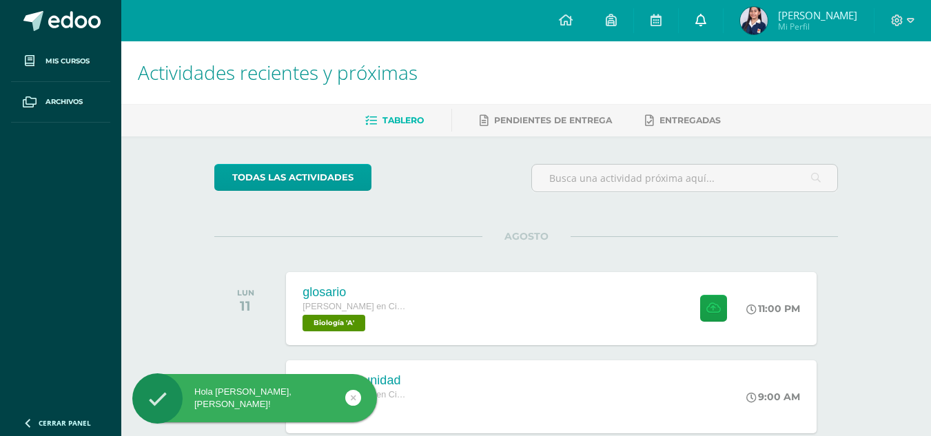
click at [701, 30] on link at bounding box center [701, 20] width 44 height 41
click at [418, 67] on span "Actividades recientes y próximas" at bounding box center [278, 72] width 280 height 26
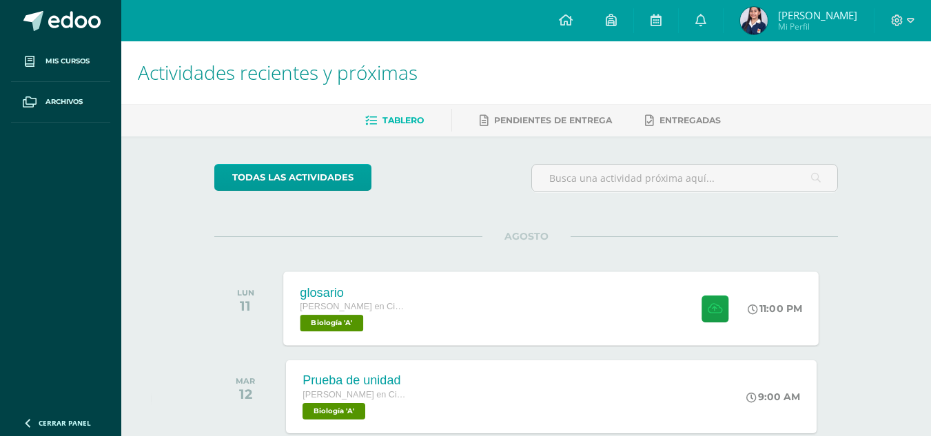
click at [422, 278] on div "glosario Quinto Quinto Bachillerato en Ciencias y Letras con Orientación en Com…" at bounding box center [551, 308] width 535 height 74
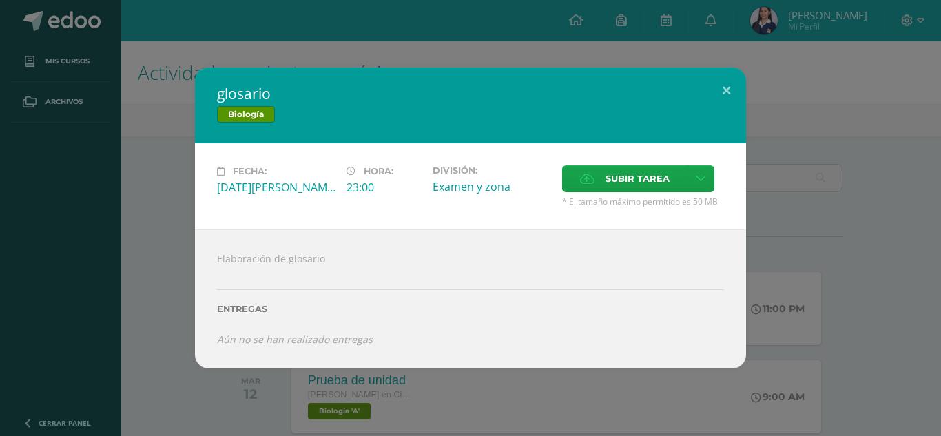
click at [816, 122] on div "glosario Biología Fecha: Lunes 11 de Agosto Hora: 23:00 División: Examen y zona…" at bounding box center [471, 218] width 930 height 301
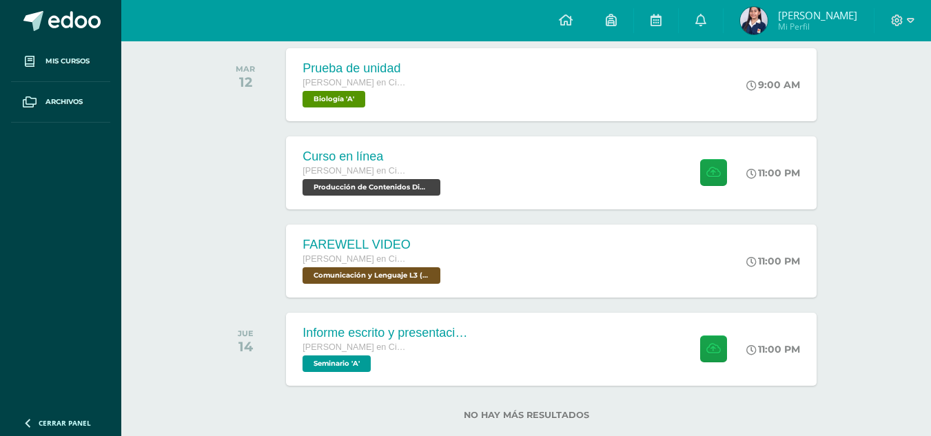
scroll to position [313, 0]
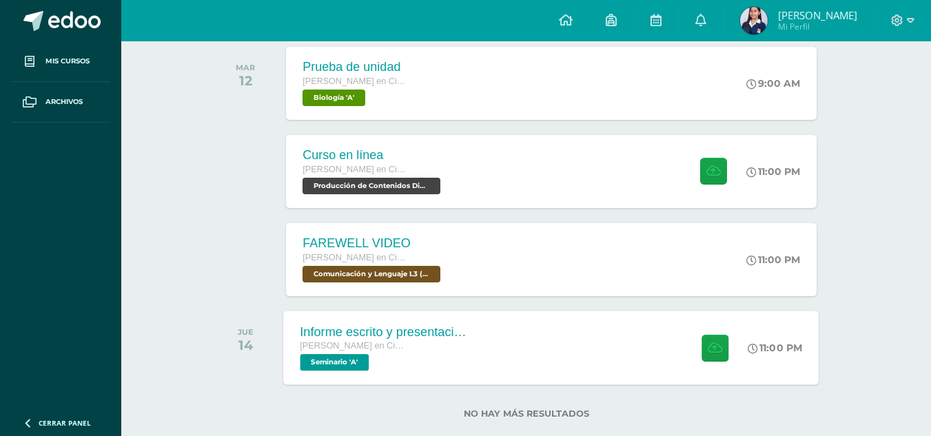
click at [570, 340] on div "Informe escrito y presentación final Quinto Quinto Bachillerato en Ciencias y L…" at bounding box center [551, 348] width 535 height 74
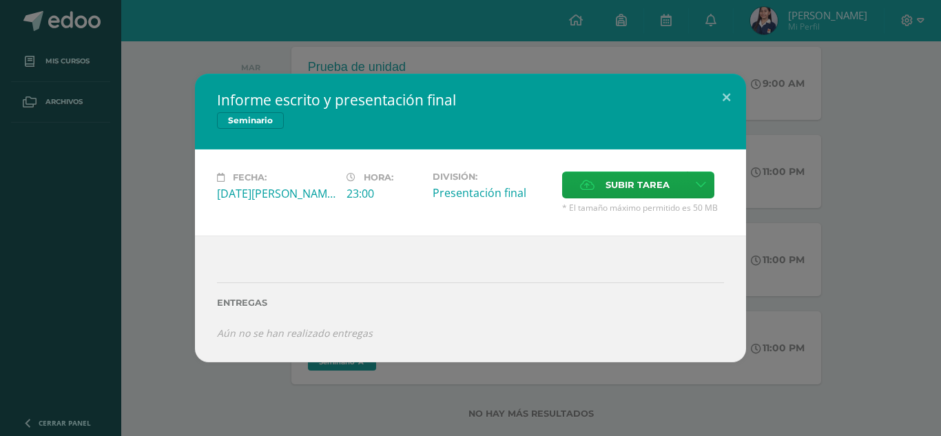
click at [827, 197] on div "Informe escrito y presentación final Seminario Fecha: Jueves 14 de Agosto Hora:…" at bounding box center [471, 218] width 930 height 288
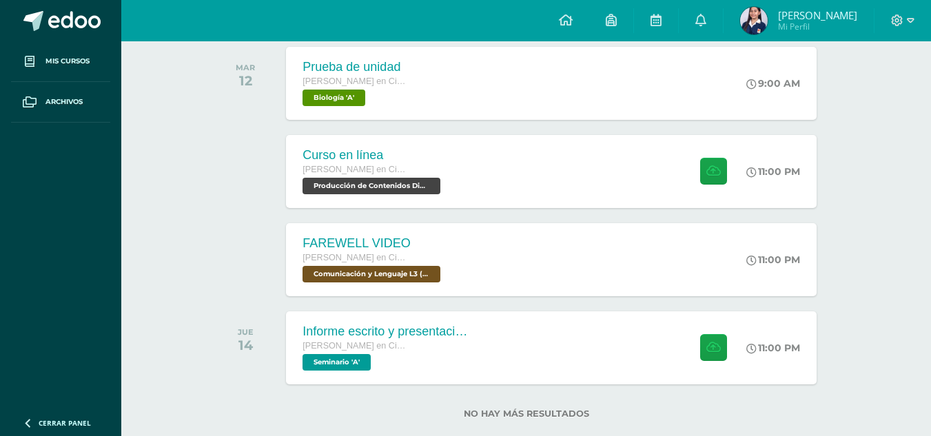
click at [765, 9] on span "Daniela Alejandra Mi Perfil" at bounding box center [798, 21] width 123 height 28
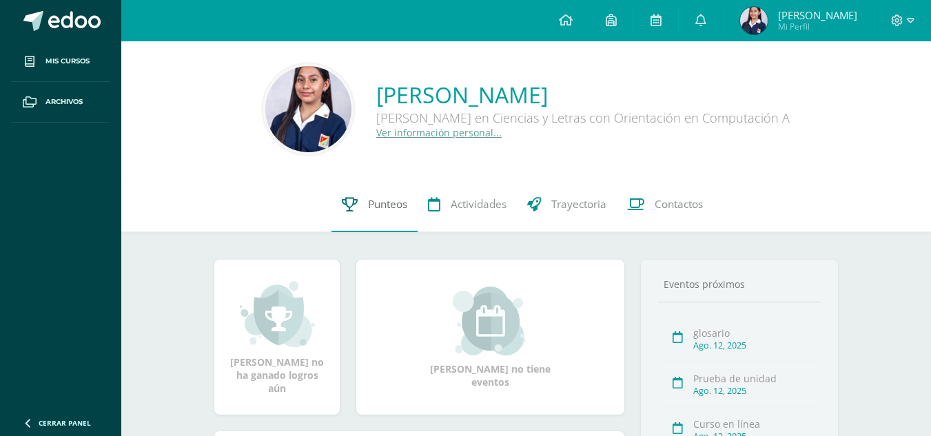
click at [373, 220] on link "Punteos" at bounding box center [374, 204] width 86 height 55
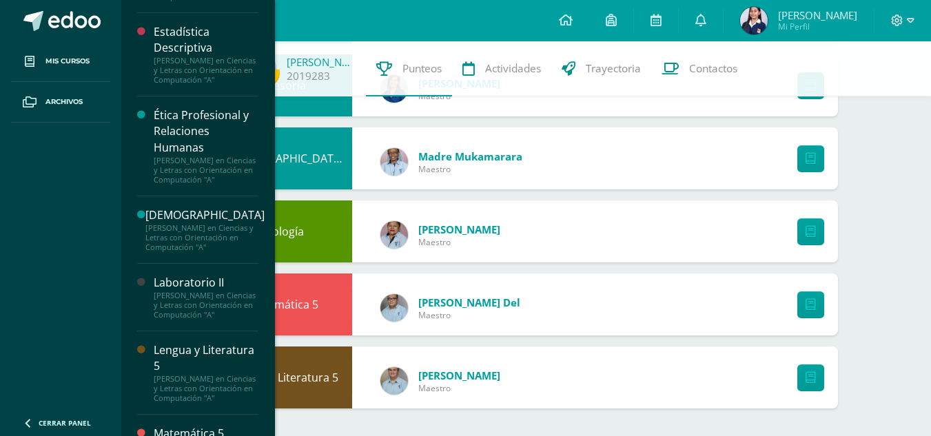
scroll to position [450, 0]
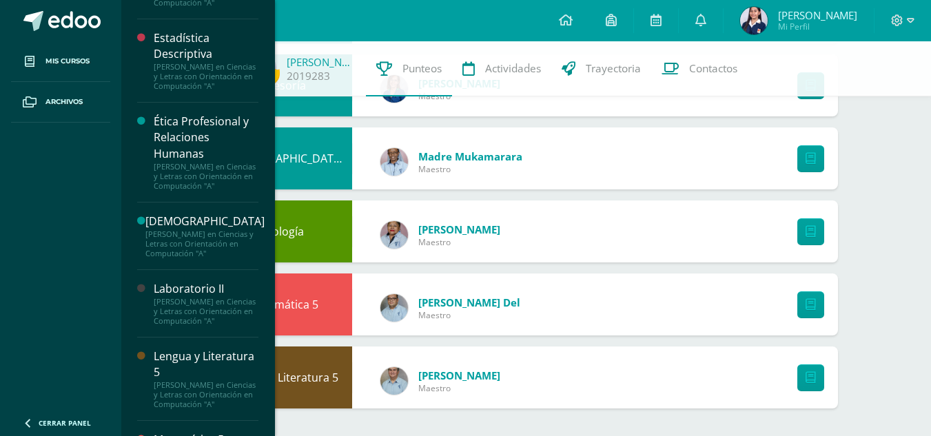
click at [188, 161] on div "Ética Profesional y Relaciones Humanas" at bounding box center [206, 138] width 105 height 48
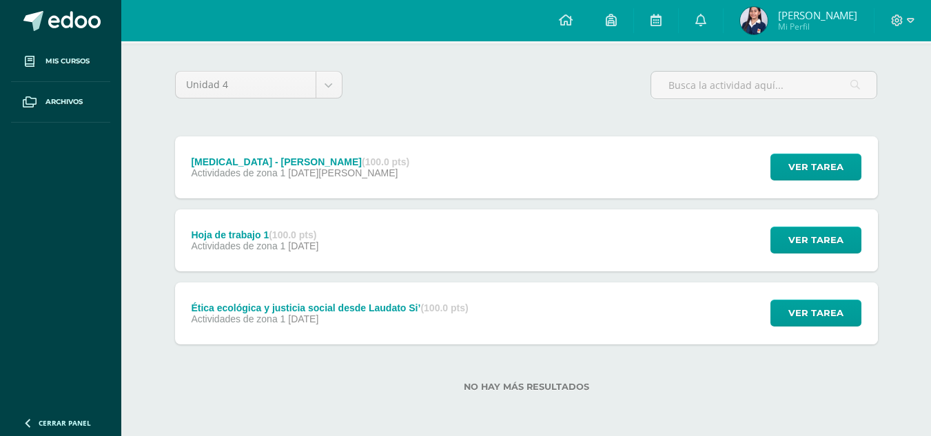
scroll to position [106, 0]
click at [388, 159] on div "[MEDICAL_DATA] - [PERSON_NAME] (100.0 pts) Actividades de zona 1 [DATE] Ver tar…" at bounding box center [526, 167] width 703 height 62
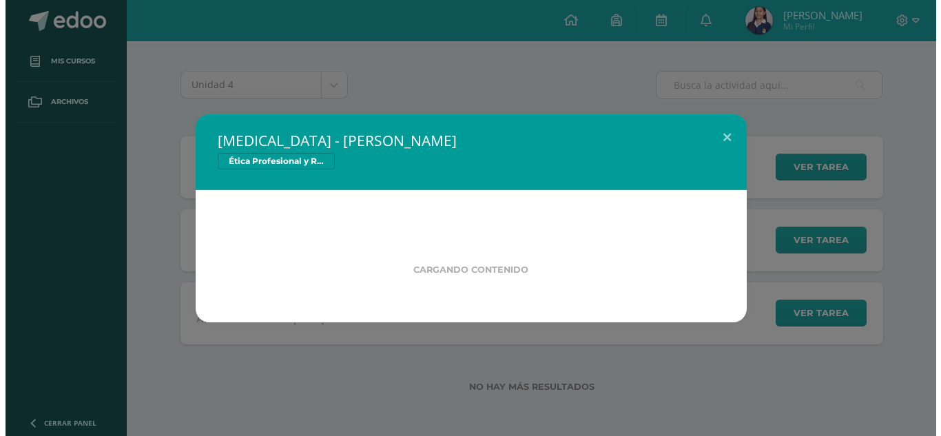
scroll to position [93, 0]
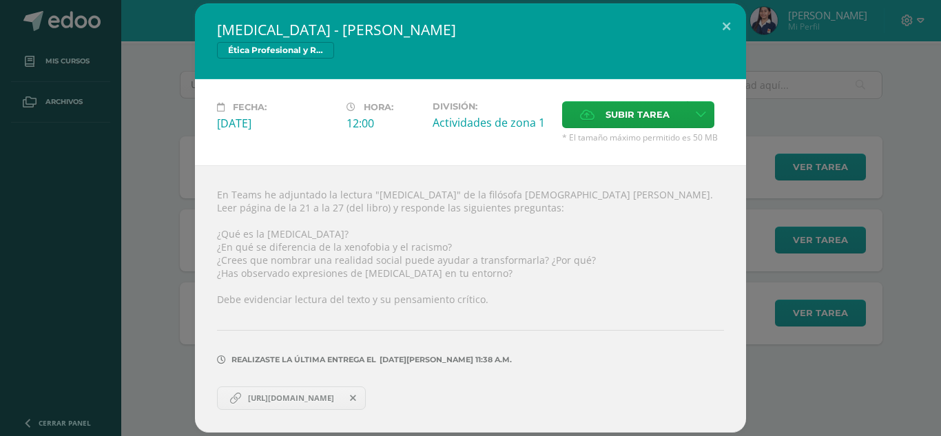
click at [260, 402] on span "[URL][DOMAIN_NAME]" at bounding box center [291, 398] width 100 height 11
drag, startPoint x: 212, startPoint y: 193, endPoint x: 271, endPoint y: 196, distance: 58.6
click at [271, 196] on div "En Teams he adjuntado la lectura "[MEDICAL_DATA]" de la filósofa [DEMOGRAPHIC_D…" at bounding box center [470, 298] width 551 height 267
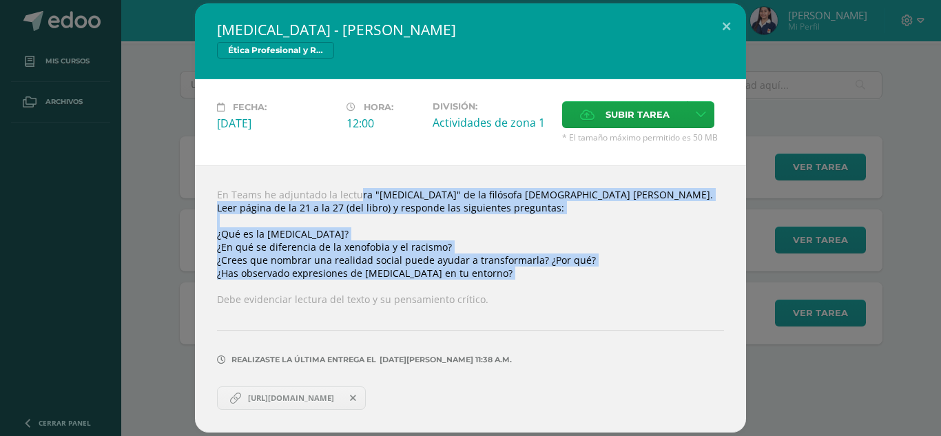
drag, startPoint x: 336, startPoint y: 193, endPoint x: 507, endPoint y: 280, distance: 192.3
click at [507, 280] on div "En Teams he adjuntado la lectura "[MEDICAL_DATA]" de la filósofa [DEMOGRAPHIC_D…" at bounding box center [470, 298] width 551 height 267
copy div "lectura "[MEDICAL_DATA]" de la filósofa [DEMOGRAPHIC_DATA] [PERSON_NAME]. [PERS…"
